Goal: Transaction & Acquisition: Purchase product/service

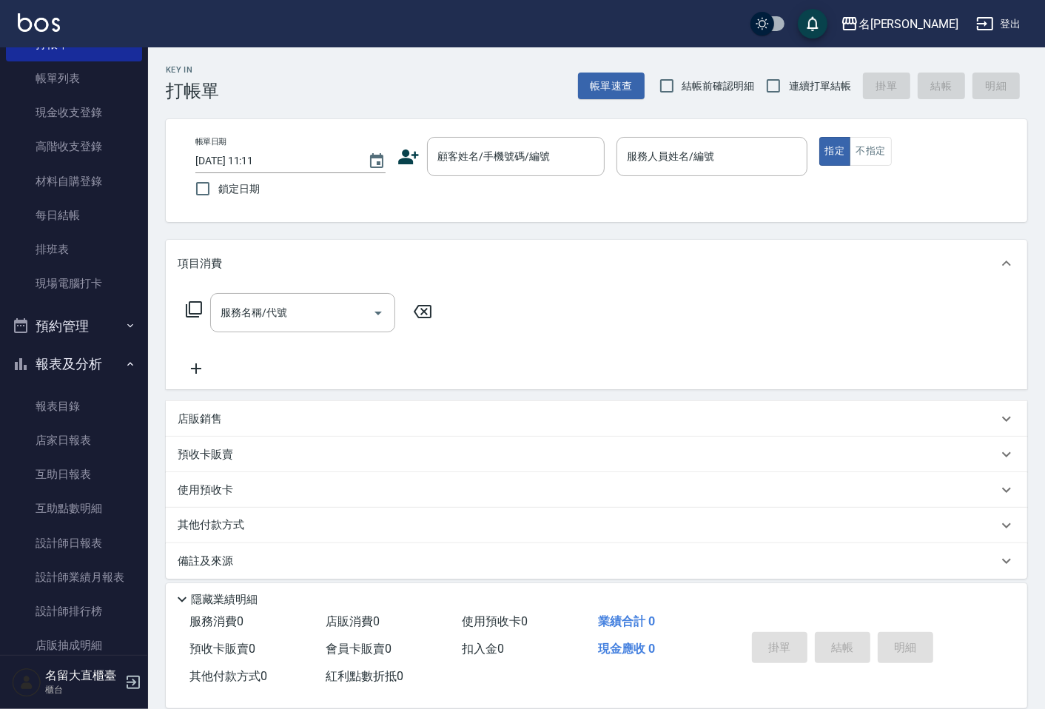
scroll to position [176, 0]
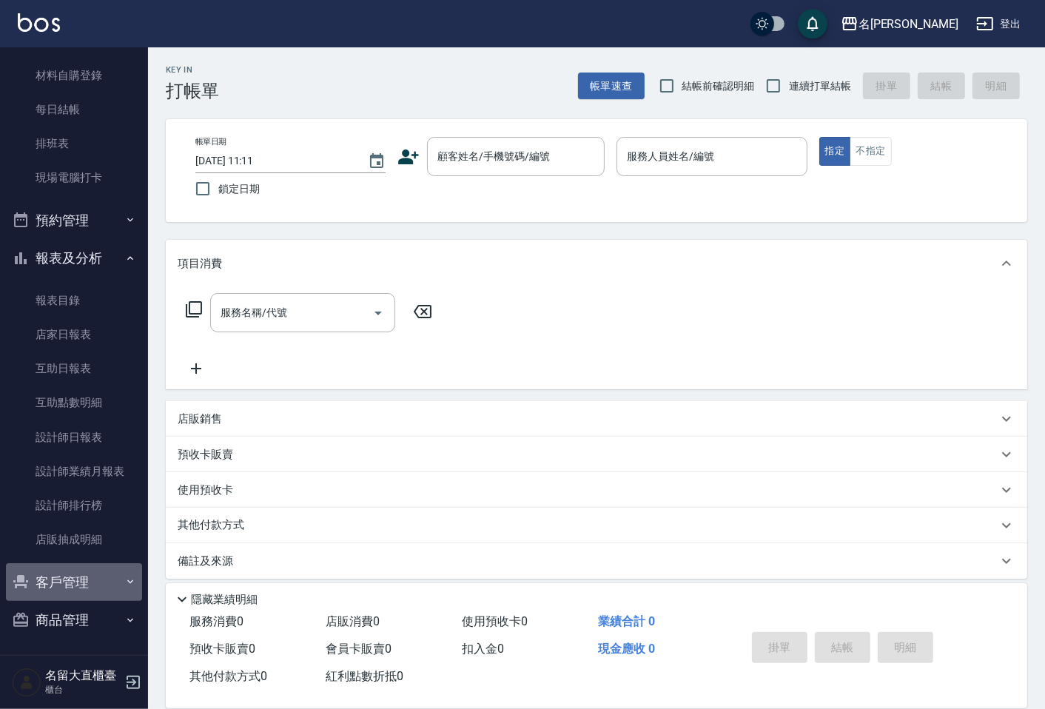
click at [76, 575] on button "客戶管理" at bounding box center [74, 582] width 136 height 38
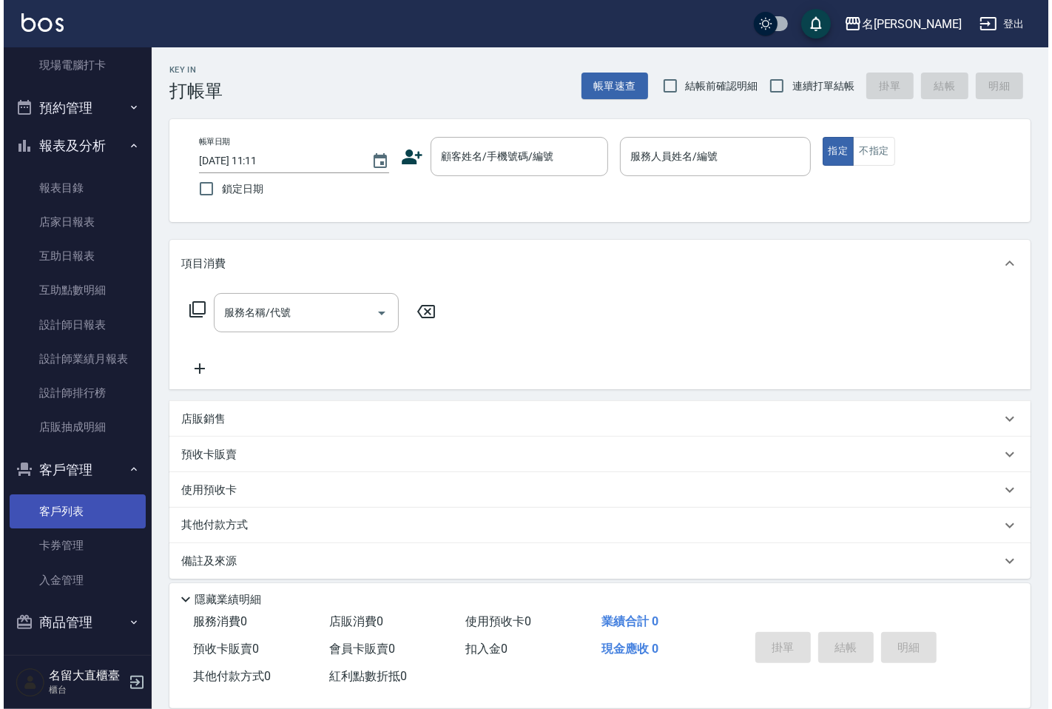
scroll to position [291, 0]
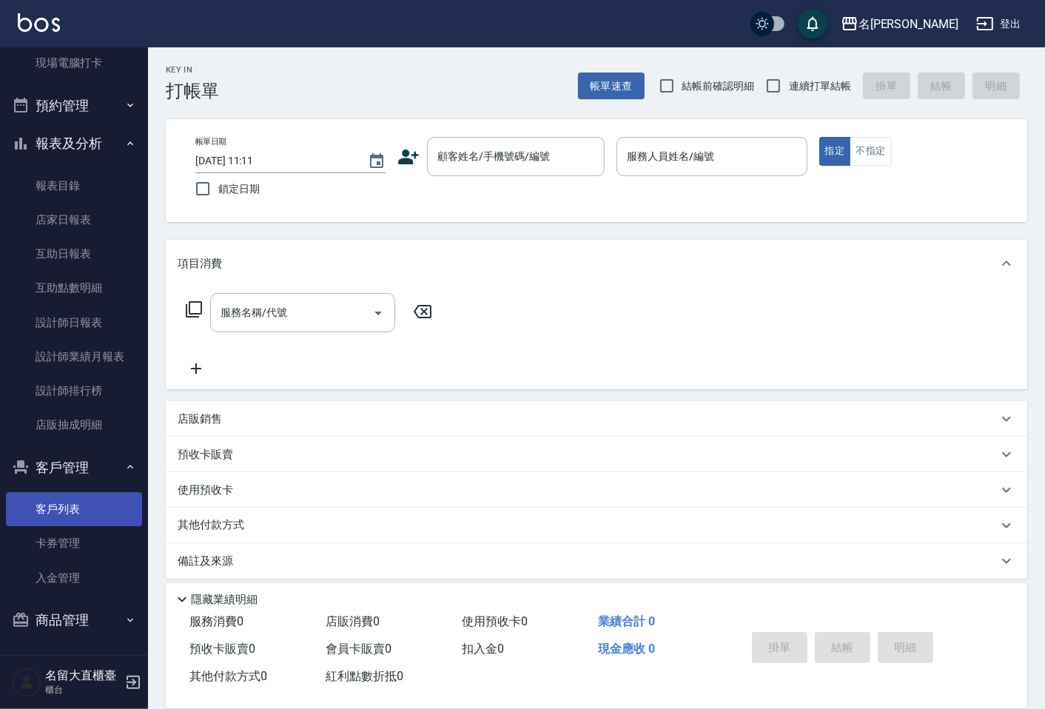
click at [57, 500] on link "客戶列表" at bounding box center [74, 509] width 136 height 34
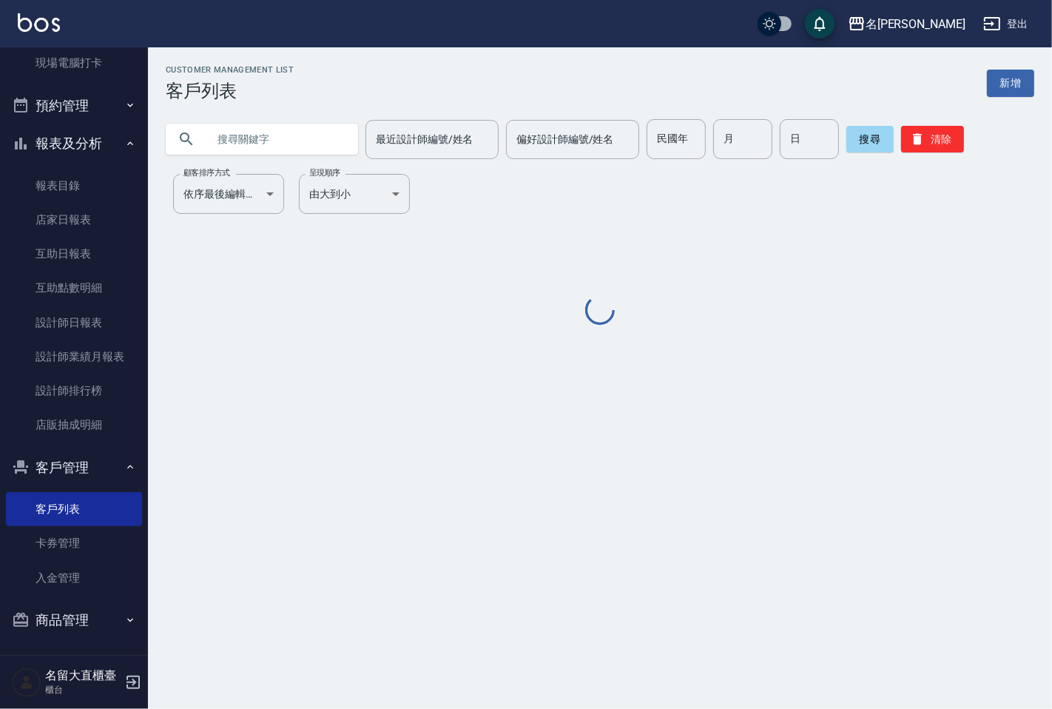
click at [290, 147] on input "text" at bounding box center [276, 139] width 139 height 40
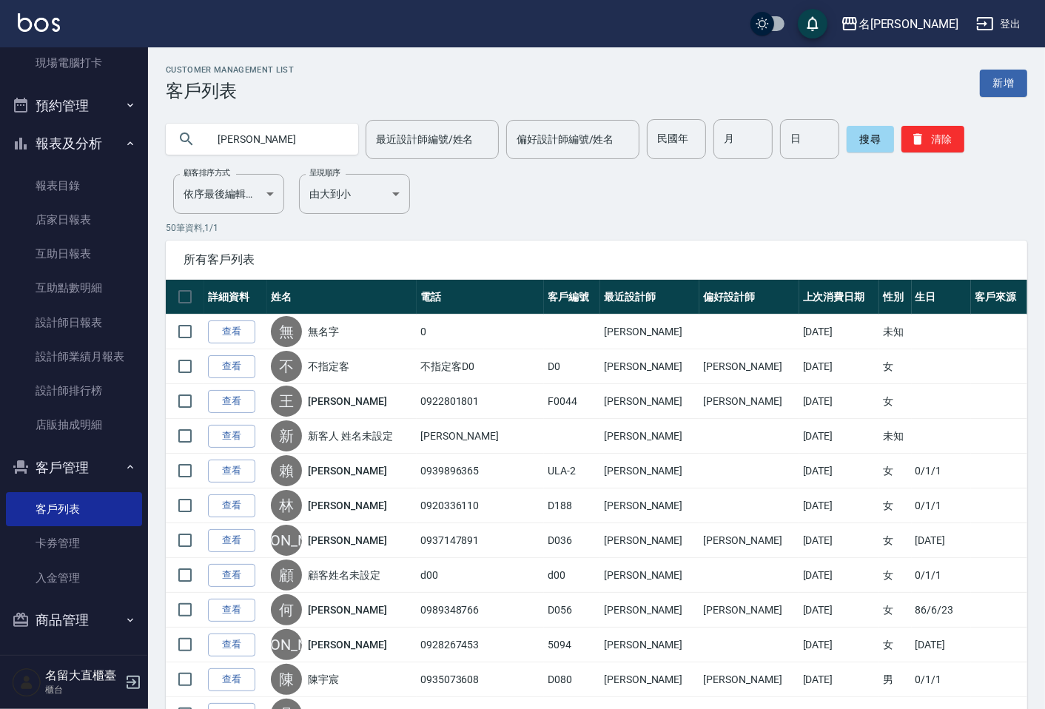
type input "[PERSON_NAME]"
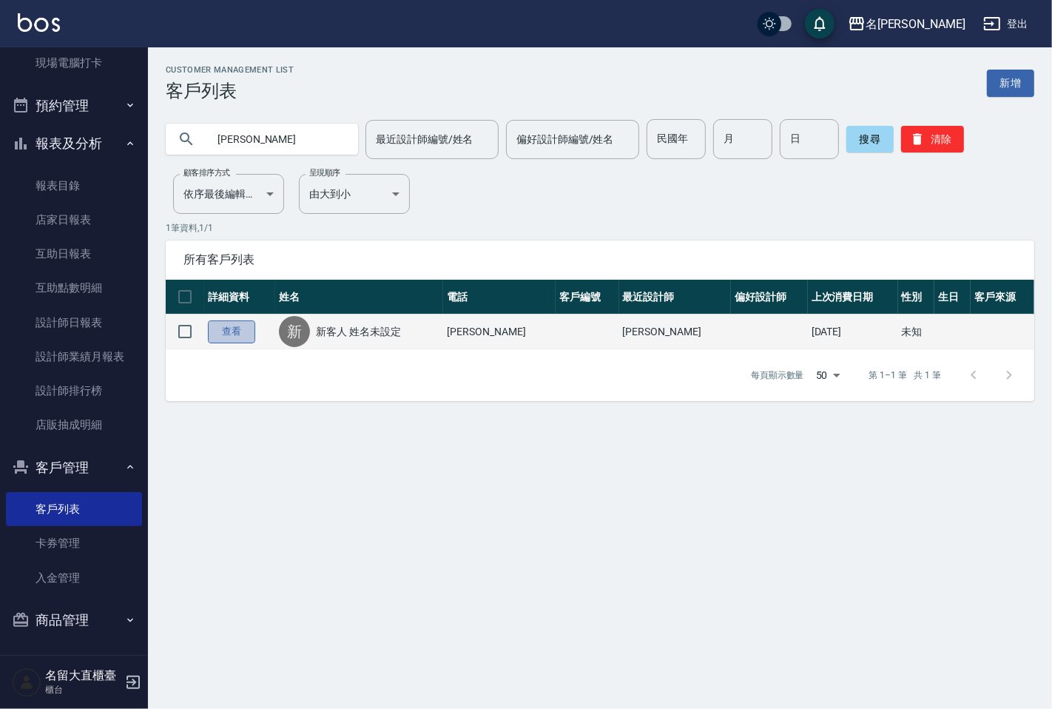
click at [219, 332] on link "查看" at bounding box center [231, 331] width 47 height 23
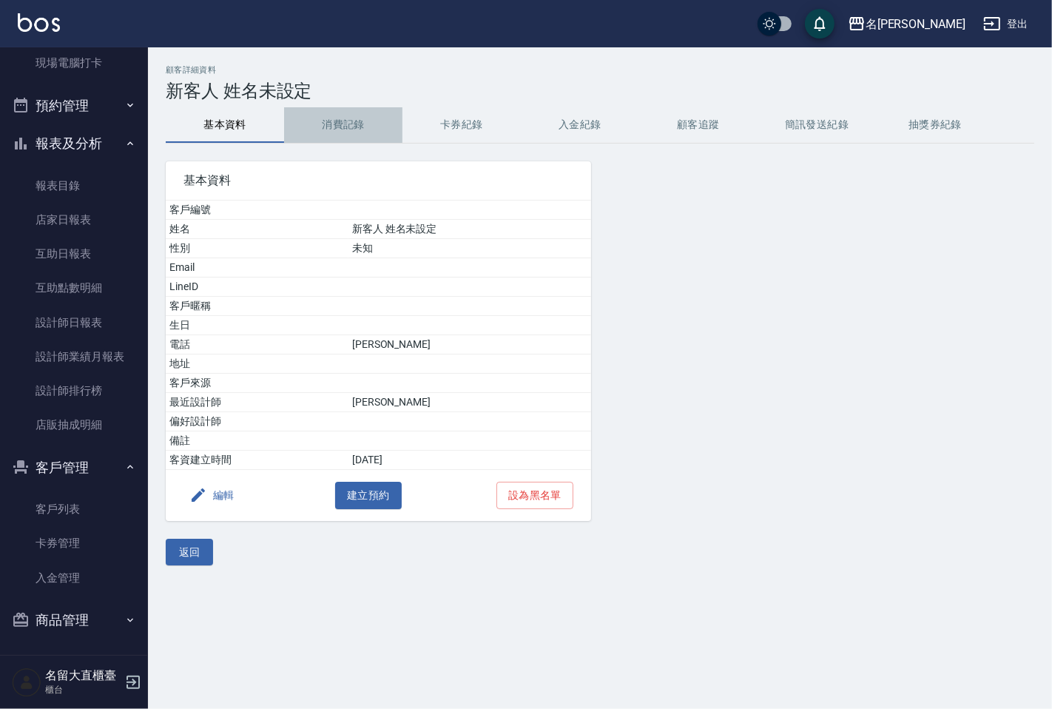
click at [363, 132] on button "消費記錄" at bounding box center [343, 125] width 118 height 36
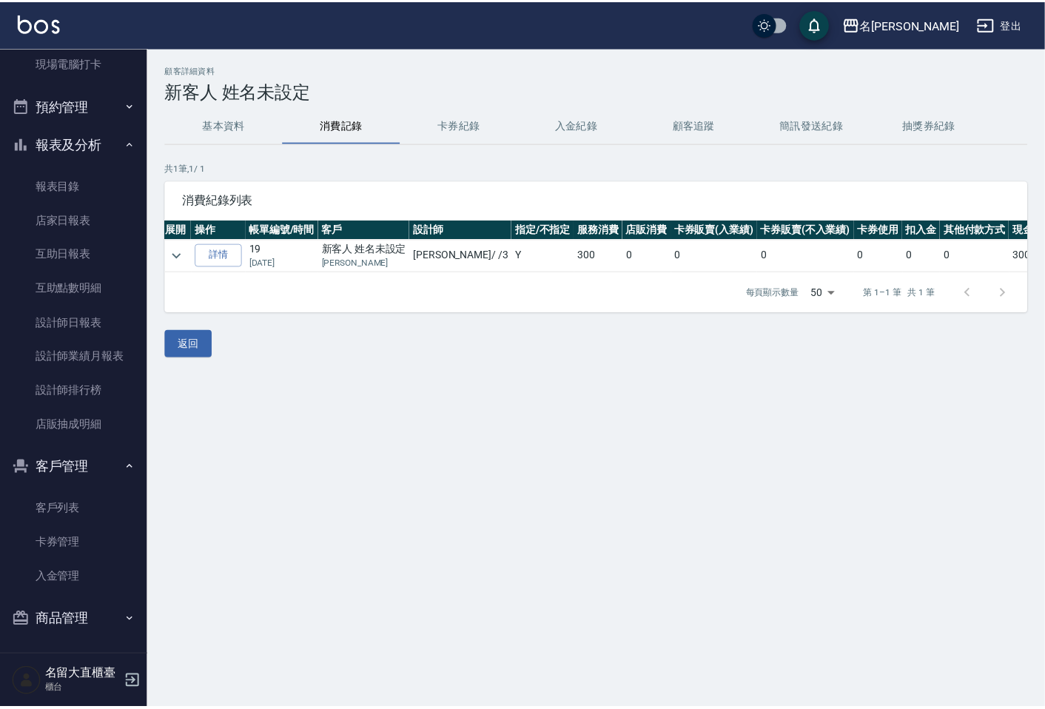
scroll to position [0, 24]
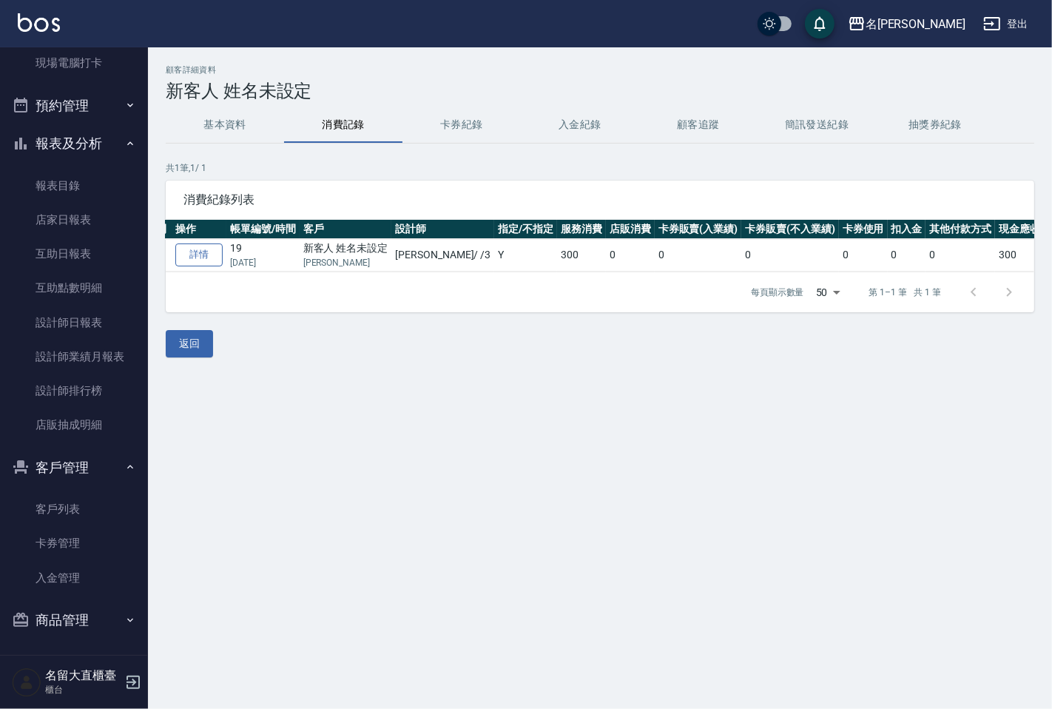
click at [215, 256] on link "詳情" at bounding box center [198, 254] width 47 height 23
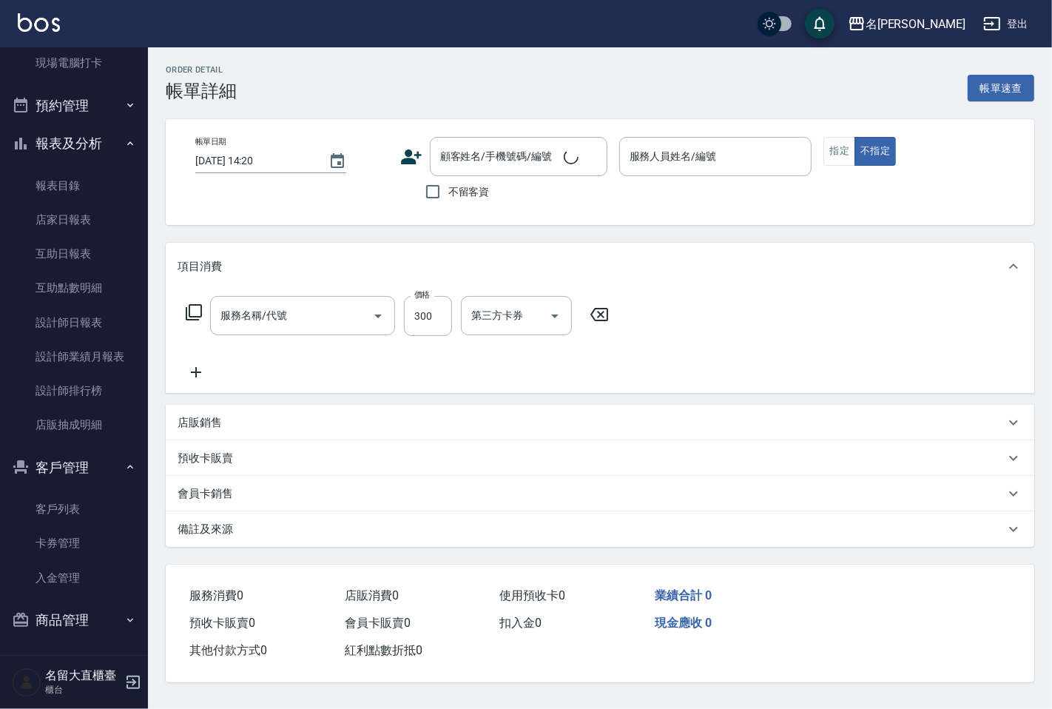
type input "剪髮(C級)(303)"
type input "[DATE] 18:13"
type input "[PERSON_NAME]3"
type input "女兒"
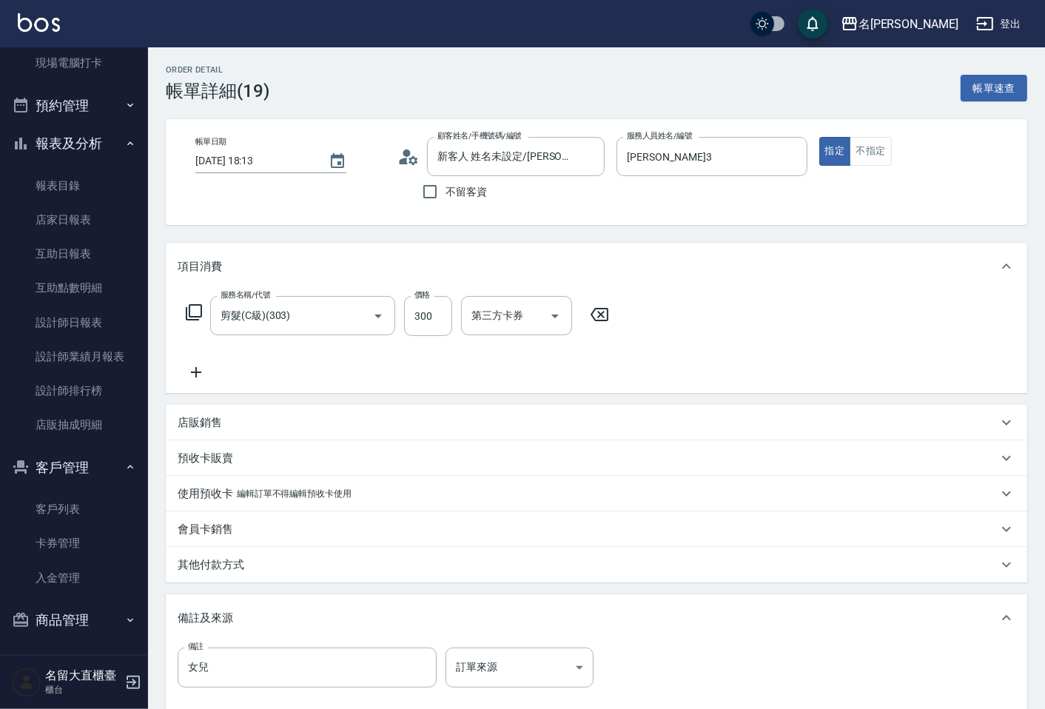
type input "新客人 姓名未設定/[PERSON_NAME]/null"
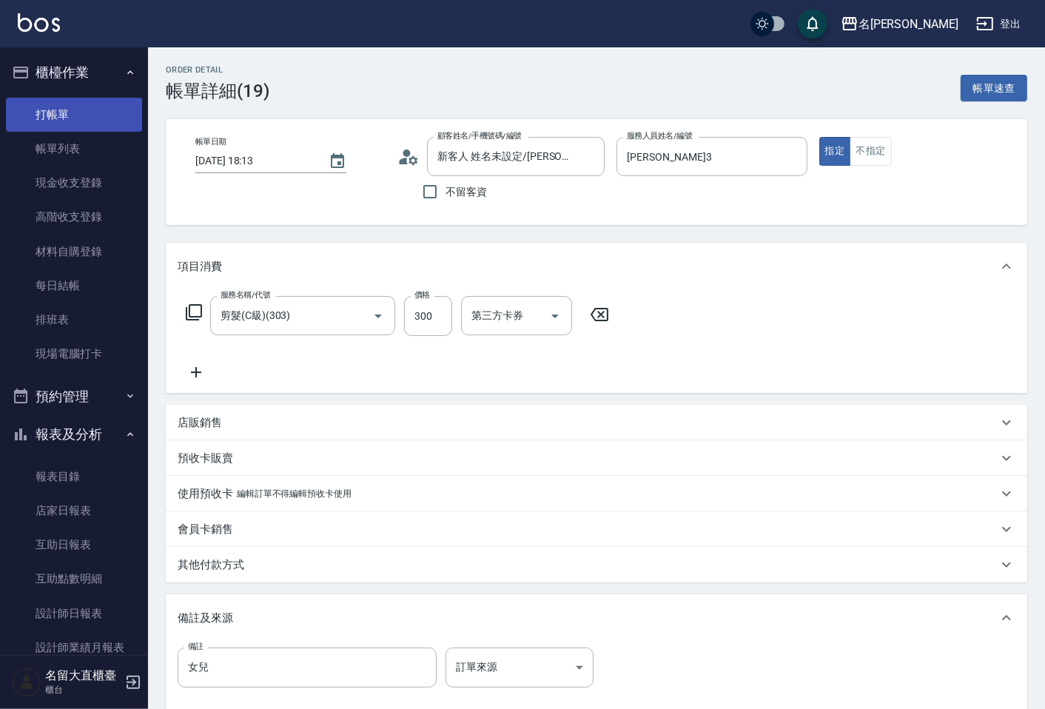
click at [70, 114] on link "打帳單" at bounding box center [74, 115] width 136 height 34
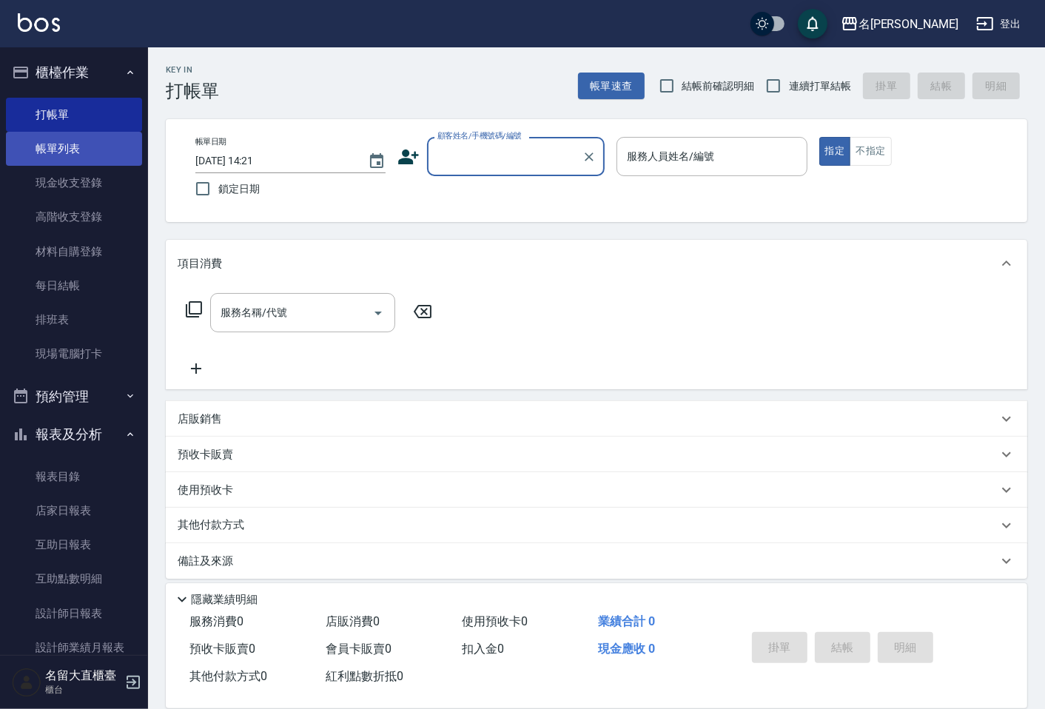
click at [74, 142] on link "帳單列表" at bounding box center [74, 149] width 136 height 34
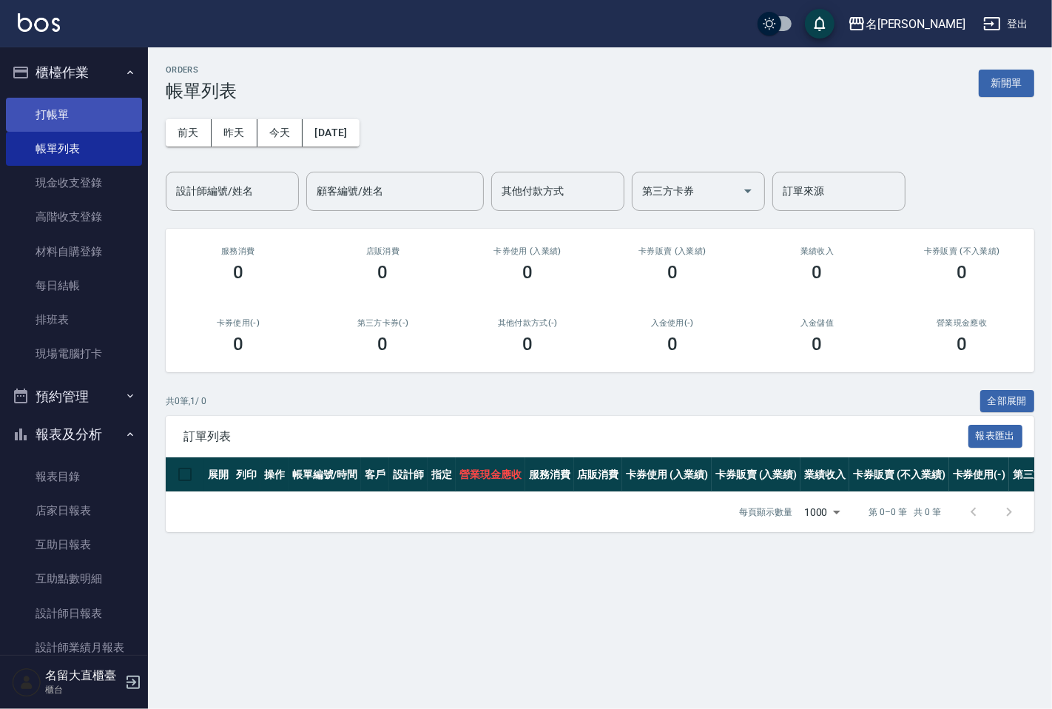
click at [61, 107] on link "打帳單" at bounding box center [74, 115] width 136 height 34
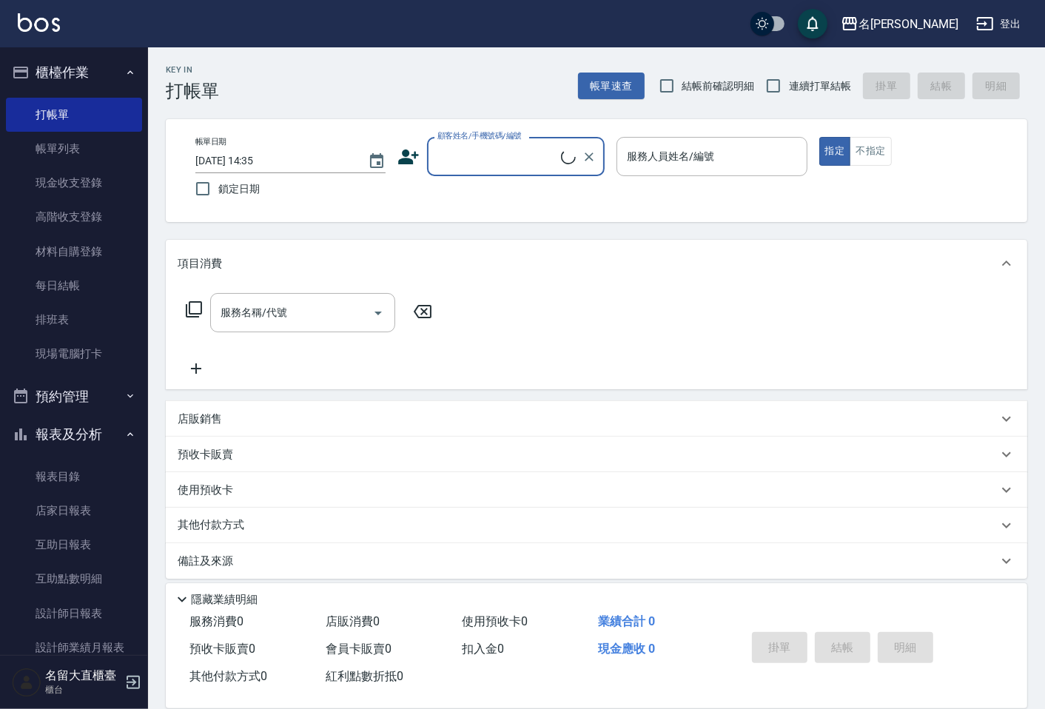
type input "ㄗ"
type input "Y"
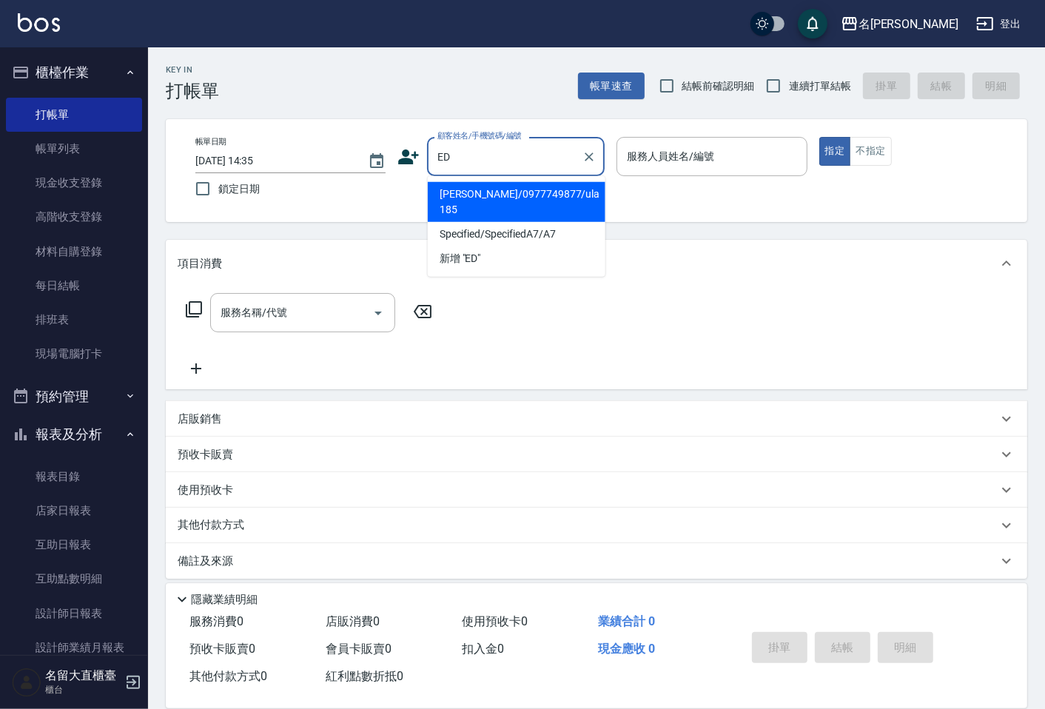
click at [474, 201] on li "[PERSON_NAME]/0977749877/ula 185" at bounding box center [517, 202] width 178 height 40
type input "[PERSON_NAME]/0977749877/ula 185"
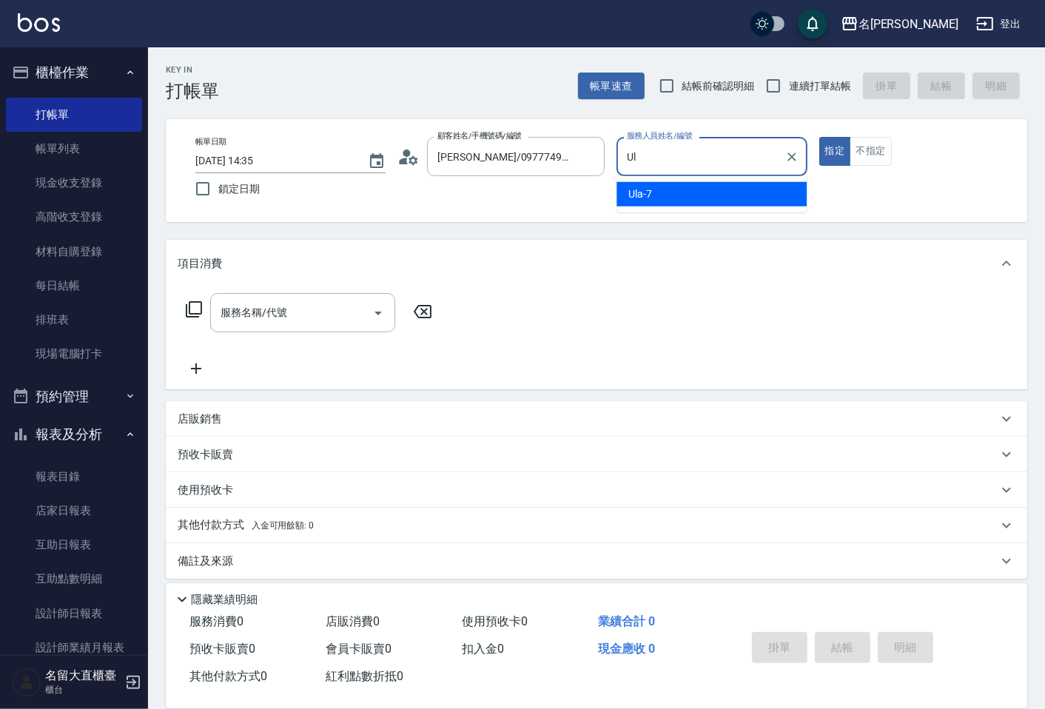
type input "U"
type input "Reese-5"
type button "true"
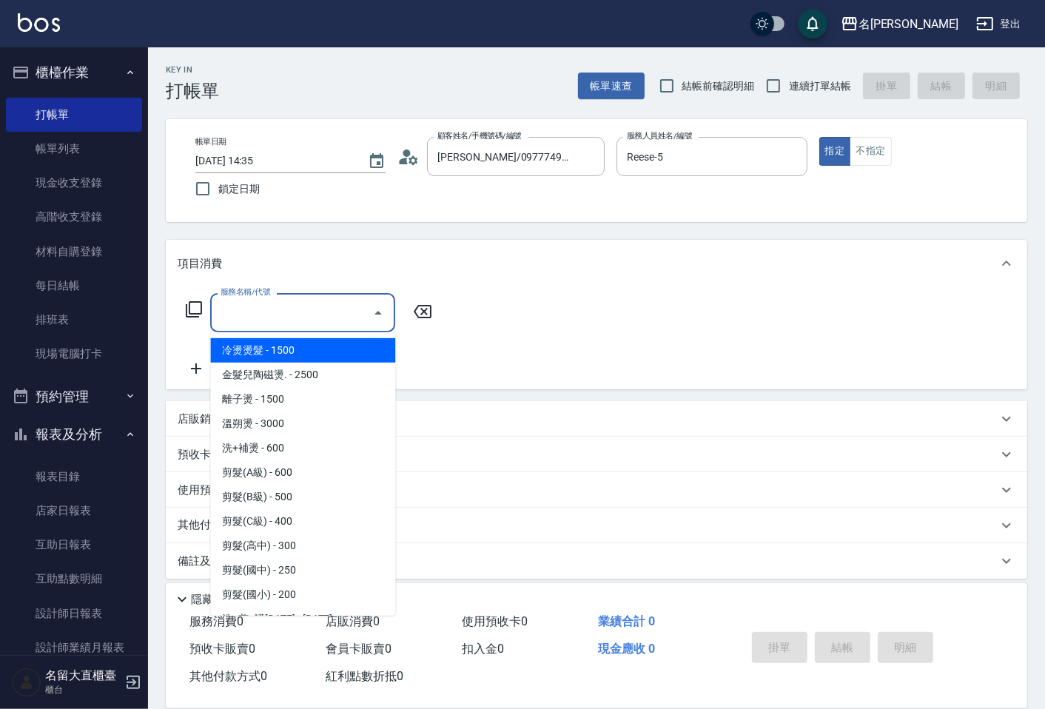
drag, startPoint x: 335, startPoint y: 304, endPoint x: 355, endPoint y: 306, distance: 20.8
click at [337, 302] on input "服務名稱/代號" at bounding box center [292, 313] width 150 height 26
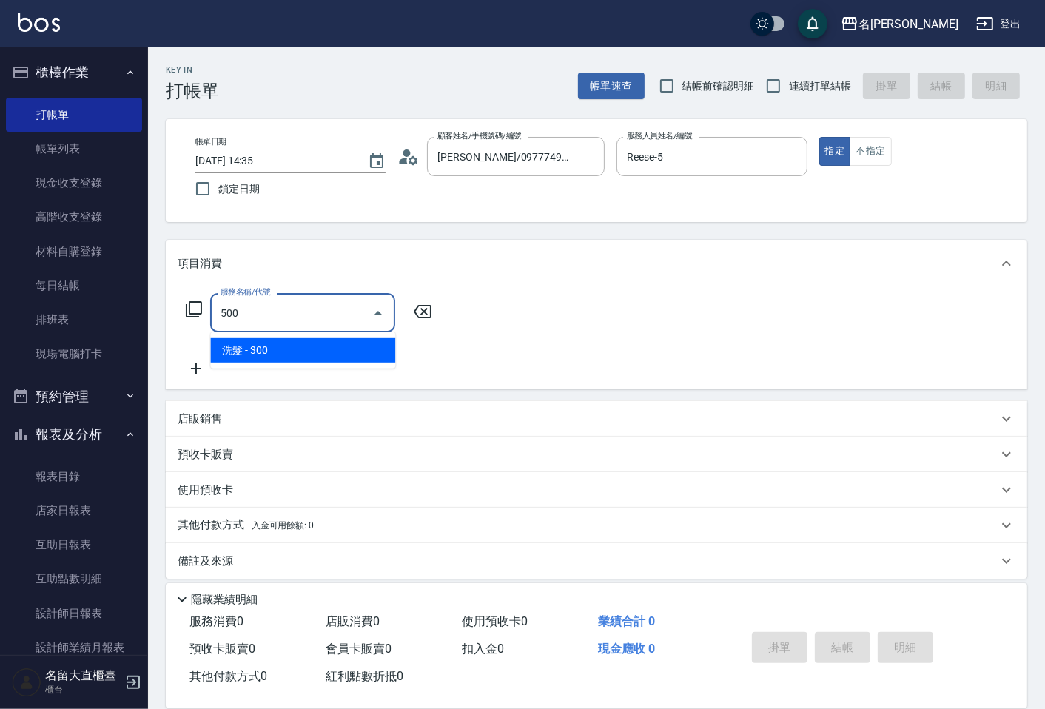
type input "洗髮(500)"
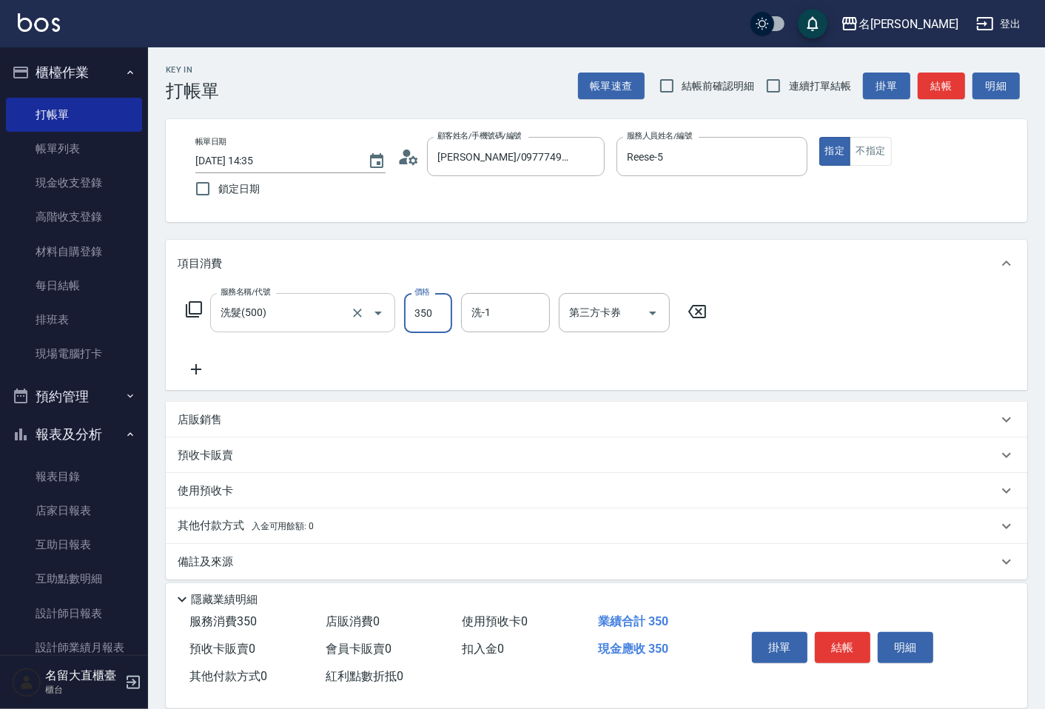
type input "350"
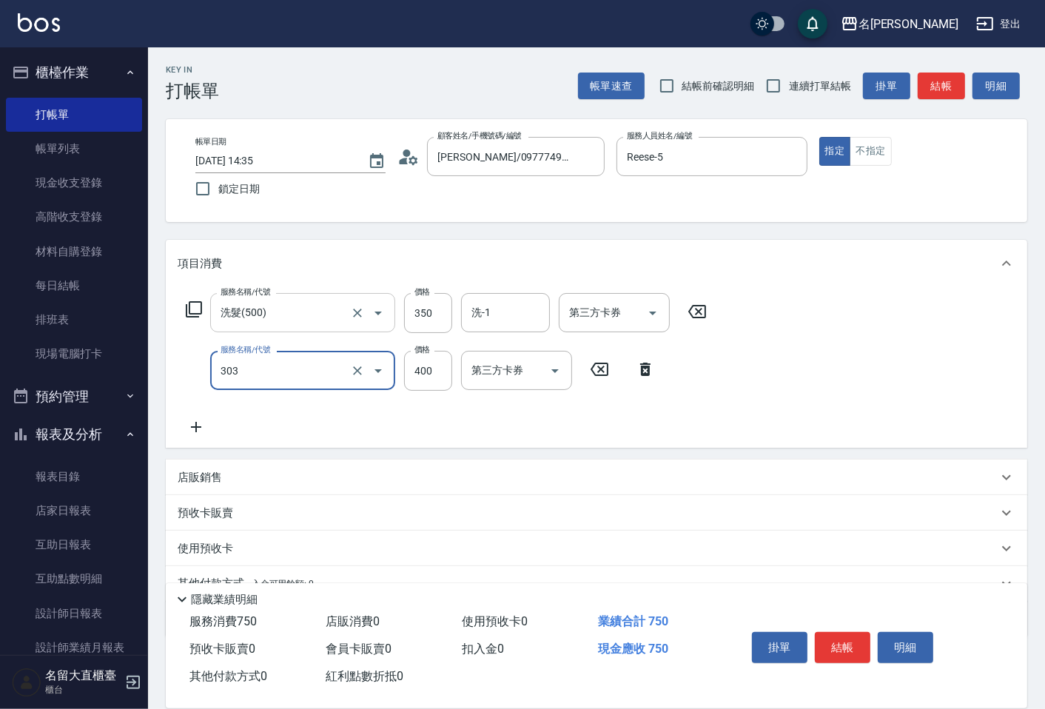
type input "剪髮(C級)(303)"
type input "350"
click at [772, 93] on input "連續打單結帳" at bounding box center [773, 85] width 31 height 31
checkbox input "true"
click at [940, 93] on button "結帳" at bounding box center [941, 86] width 47 height 27
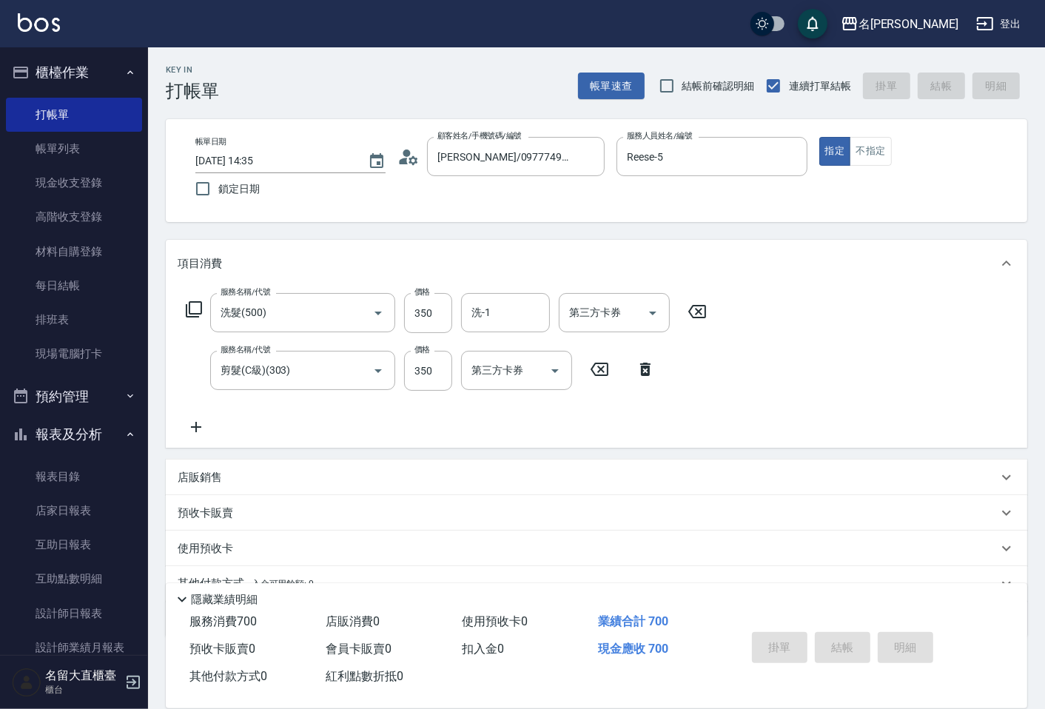
type input "[DATE] 14:36"
